Goal: Task Accomplishment & Management: Use online tool/utility

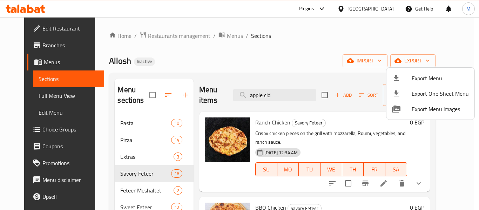
click at [182, 39] on div at bounding box center [239, 105] width 479 height 210
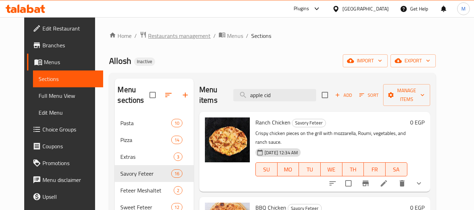
click at [181, 35] on span "Restaurants management" at bounding box center [179, 36] width 62 height 8
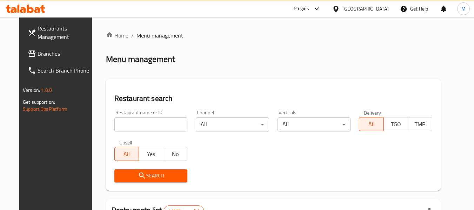
click at [376, 12] on div "[GEOGRAPHIC_DATA]" at bounding box center [365, 9] width 46 height 8
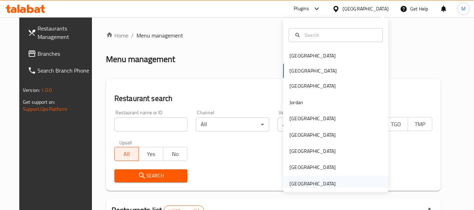
click at [318, 184] on div "[GEOGRAPHIC_DATA]" at bounding box center [312, 184] width 46 height 8
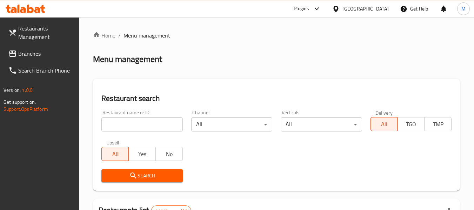
click at [138, 115] on div "Restaurant name or ID Restaurant name or ID" at bounding box center [141, 120] width 81 height 21
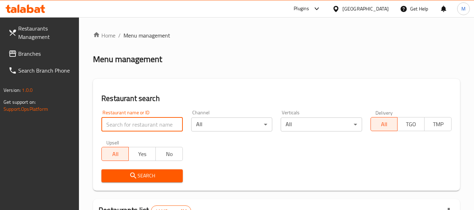
click at [136, 123] on input "search" at bounding box center [141, 125] width 81 height 14
paste input "Qamar Al Madeena Cafeteria"
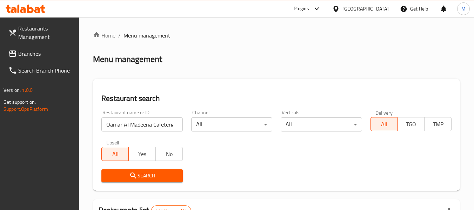
click at [138, 174] on span "Search" at bounding box center [142, 176] width 70 height 9
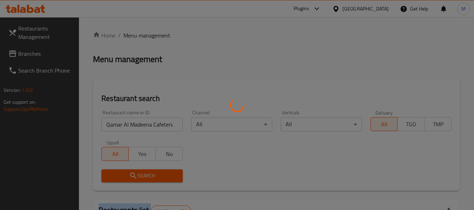
click at [137, 174] on div at bounding box center [237, 105] width 474 height 210
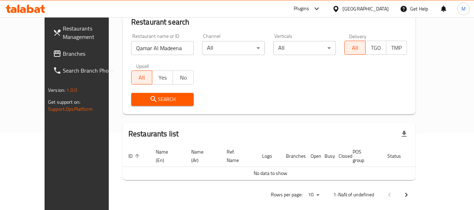
scroll to position [0, 2]
drag, startPoint x: 158, startPoint y: 47, endPoint x: 213, endPoint y: 62, distance: 56.3
click at [213, 62] on div "Restaurant name or ID Qamar Al Madeena Cafeteria Restaurant name or ID Channel …" at bounding box center [269, 69] width 284 height 81
type input "Qamar Al Madeena Ca"
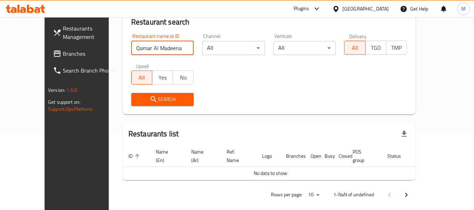
click button "Search" at bounding box center [162, 99] width 63 height 13
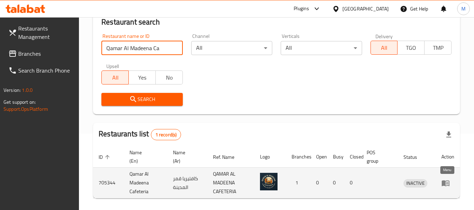
click at [442, 185] on icon "enhanced table" at bounding box center [446, 183] width 8 height 6
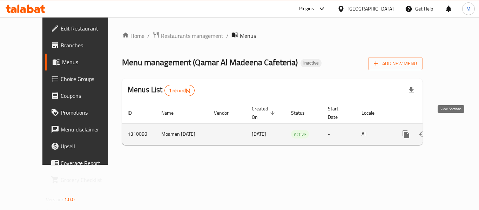
click at [454, 131] on icon "enhanced table" at bounding box center [457, 134] width 6 height 6
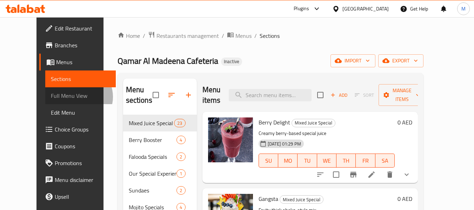
click at [51, 97] on span "Full Menu View" at bounding box center [80, 96] width 59 height 8
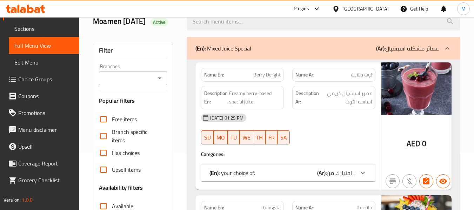
scroll to position [140, 0]
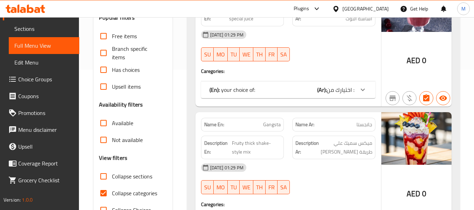
click at [134, 193] on span "Collapse categories" at bounding box center [134, 193] width 45 height 8
click at [112, 193] on input "Collapse categories" at bounding box center [103, 193] width 17 height 17
checkbox input "false"
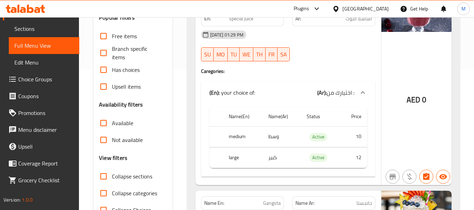
scroll to position [0, 0]
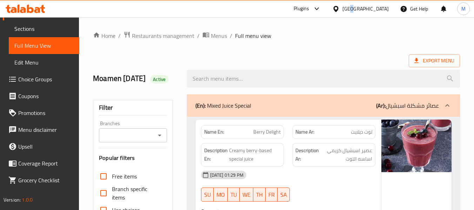
click at [351, 11] on div "[GEOGRAPHIC_DATA]" at bounding box center [365, 9] width 46 height 8
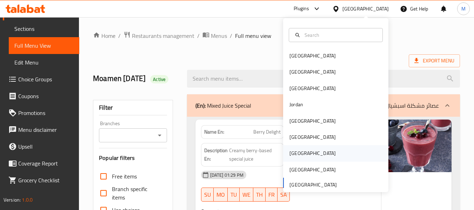
click at [292, 153] on div "[GEOGRAPHIC_DATA]" at bounding box center [312, 153] width 46 height 8
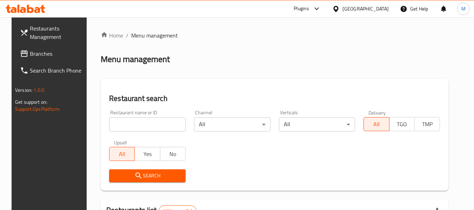
click at [140, 127] on input "search" at bounding box center [147, 125] width 76 height 14
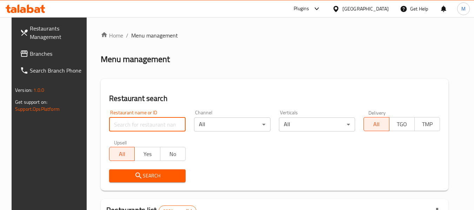
paste input "Bab AlSalam Cafeteria"
type input "Bab AlSalam Cafeteria"
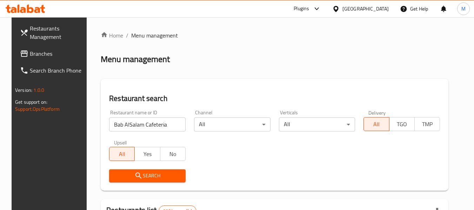
click at [159, 177] on span "Search" at bounding box center [147, 176] width 65 height 9
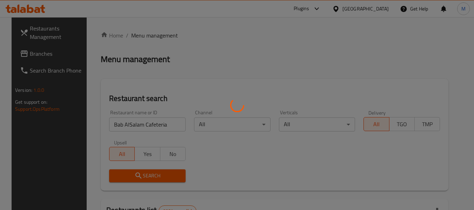
click at [159, 177] on div at bounding box center [237, 105] width 474 height 210
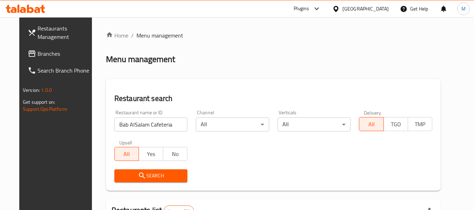
click at [145, 180] on span "Search" at bounding box center [151, 176] width 62 height 9
click at [146, 180] on span "Search" at bounding box center [151, 176] width 62 height 9
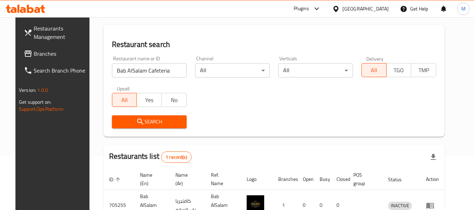
scroll to position [70, 0]
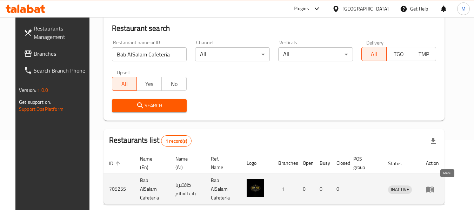
click at [434, 185] on icon "enhanced table" at bounding box center [430, 189] width 8 height 8
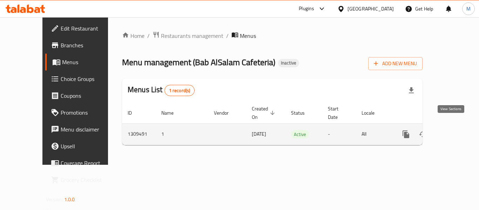
click at [454, 131] on icon "enhanced table" at bounding box center [457, 134] width 6 height 6
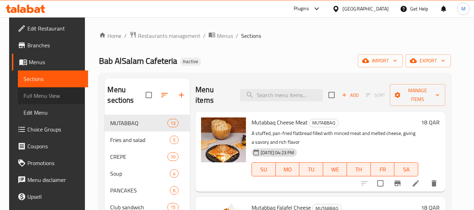
drag, startPoint x: 34, startPoint y: 97, endPoint x: 43, endPoint y: 16, distance: 80.9
click at [34, 97] on span "Full Menu View" at bounding box center [53, 96] width 59 height 8
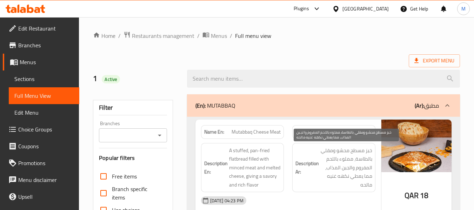
scroll to position [281, 0]
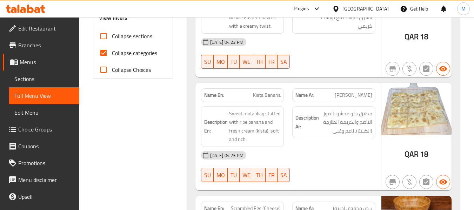
click at [142, 54] on span "Collapse categories" at bounding box center [134, 53] width 45 height 8
click at [112, 54] on input "Collapse categories" at bounding box center [103, 53] width 17 height 17
checkbox input "false"
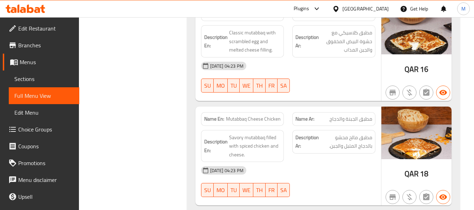
scroll to position [0, 0]
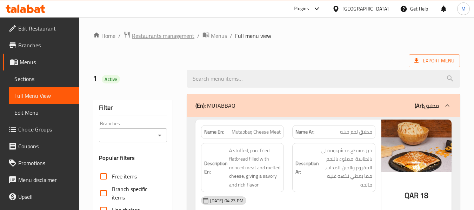
click at [138, 37] on span "Restaurants management" at bounding box center [163, 36] width 62 height 8
